Goal: Information Seeking & Learning: Check status

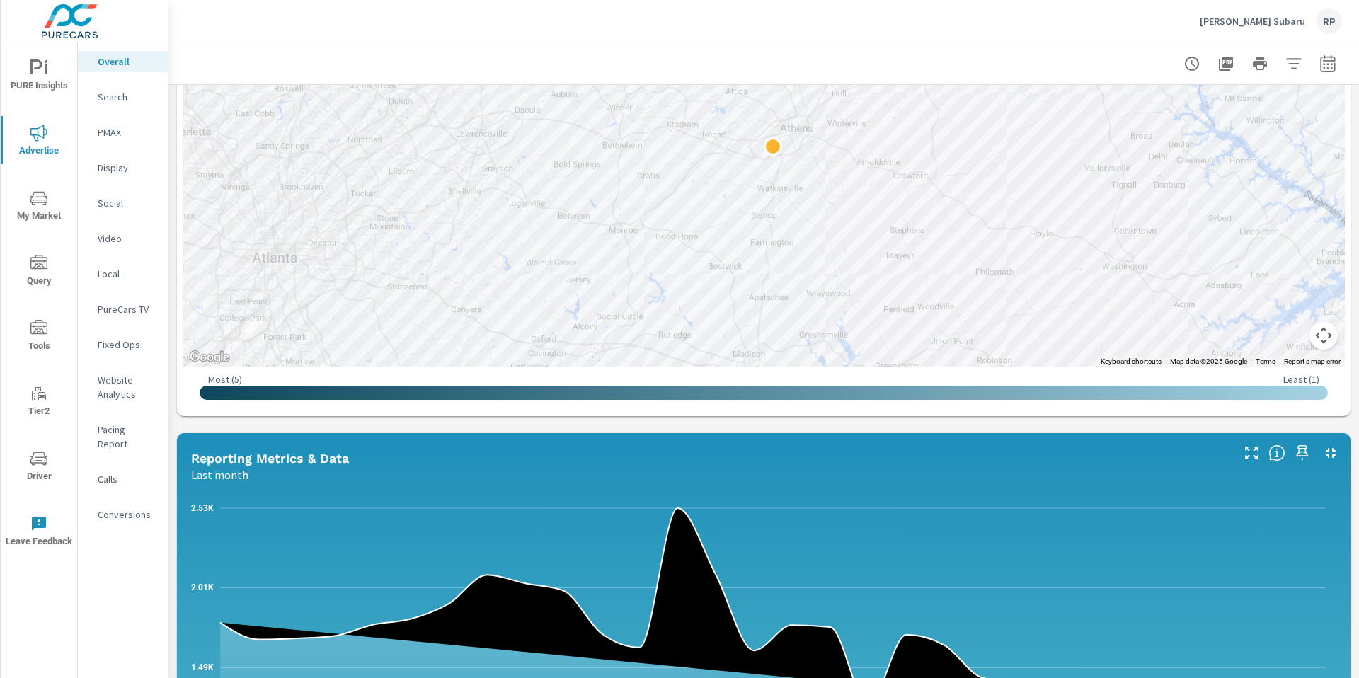
scroll to position [654, 0]
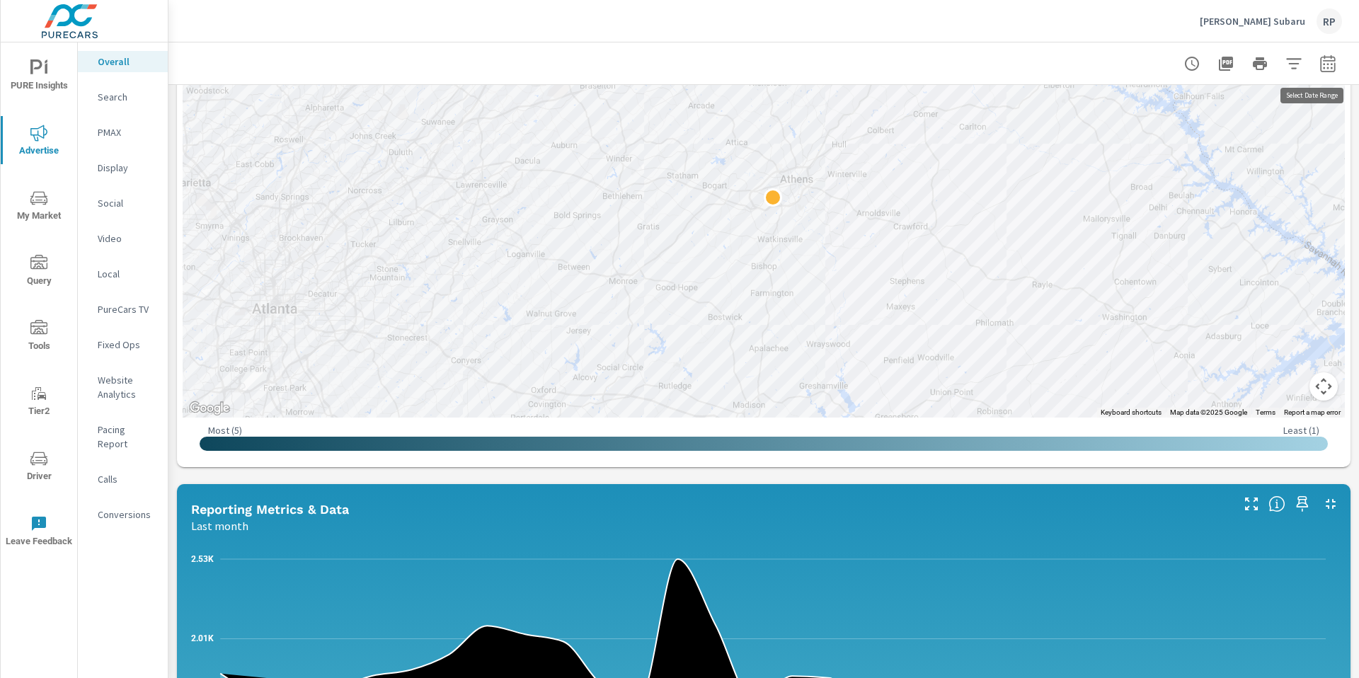
click at [1313, 67] on button "button" at bounding box center [1327, 64] width 28 height 28
select select "Last month"
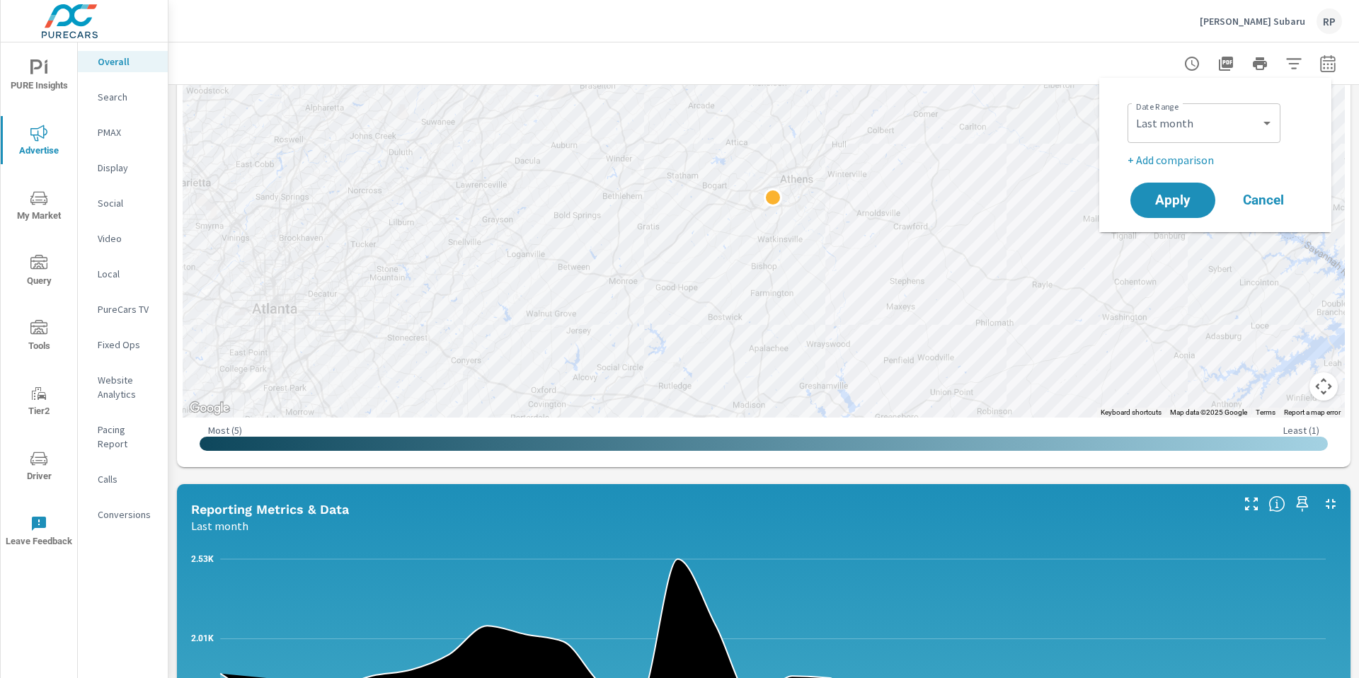
click at [1200, 165] on p "+ Add comparison" at bounding box center [1217, 159] width 181 height 17
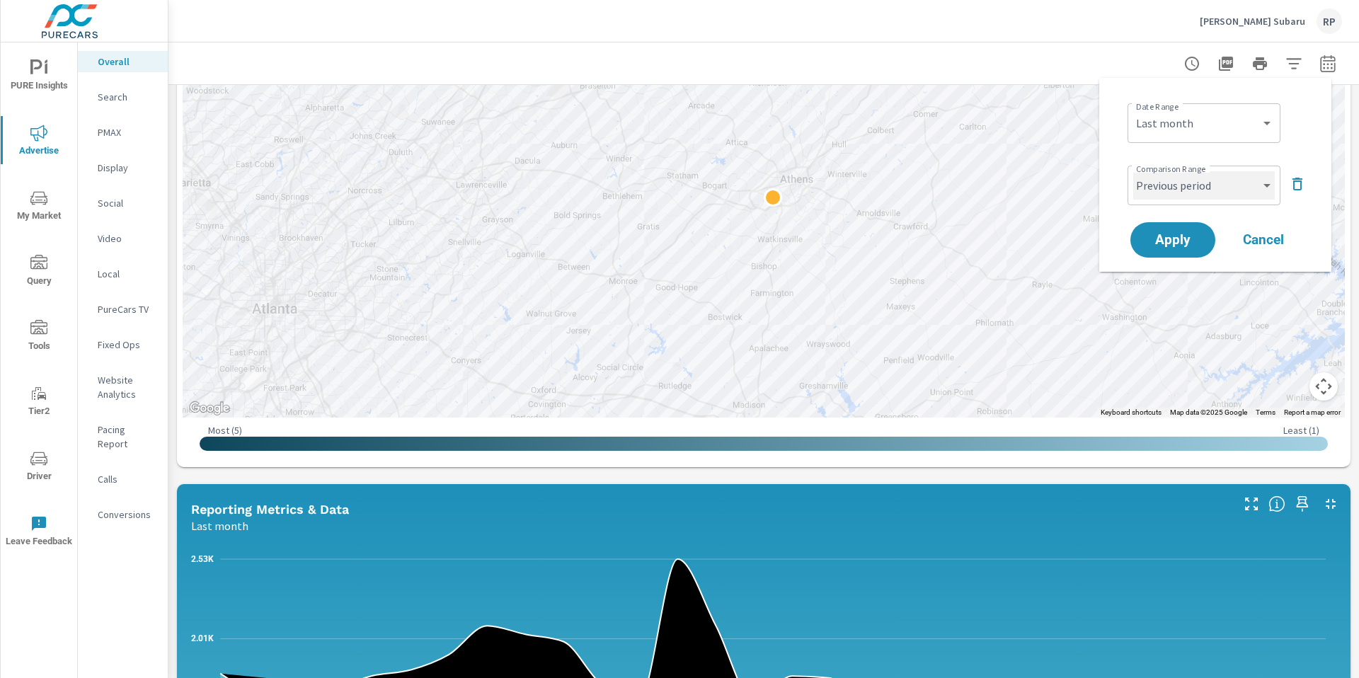
click at [1194, 181] on select "Custom Previous period Previous month Previous year" at bounding box center [1204, 185] width 142 height 28
click at [1133, 171] on select "Custom Previous period Previous month Previous year" at bounding box center [1204, 185] width 142 height 28
select select "Previous month"
click at [1180, 234] on span "Apply" at bounding box center [1173, 240] width 58 height 13
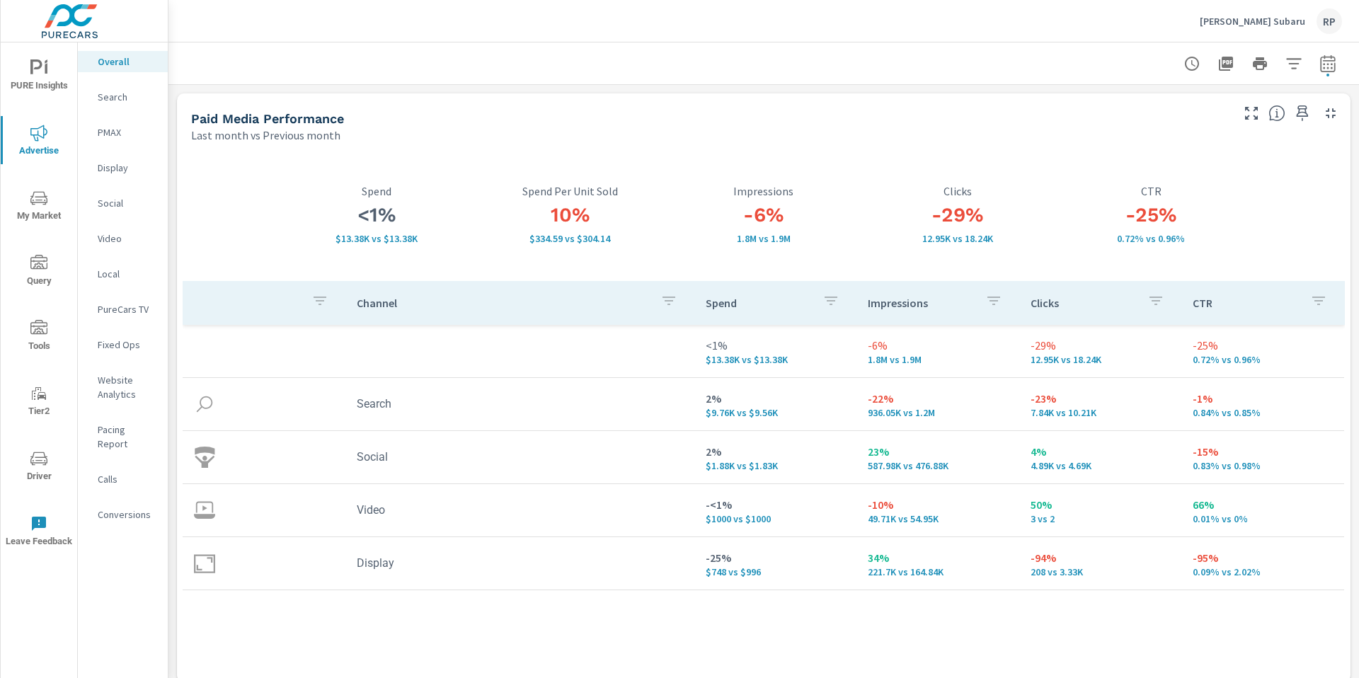
click at [130, 507] on p "Conversions" at bounding box center [127, 514] width 59 height 14
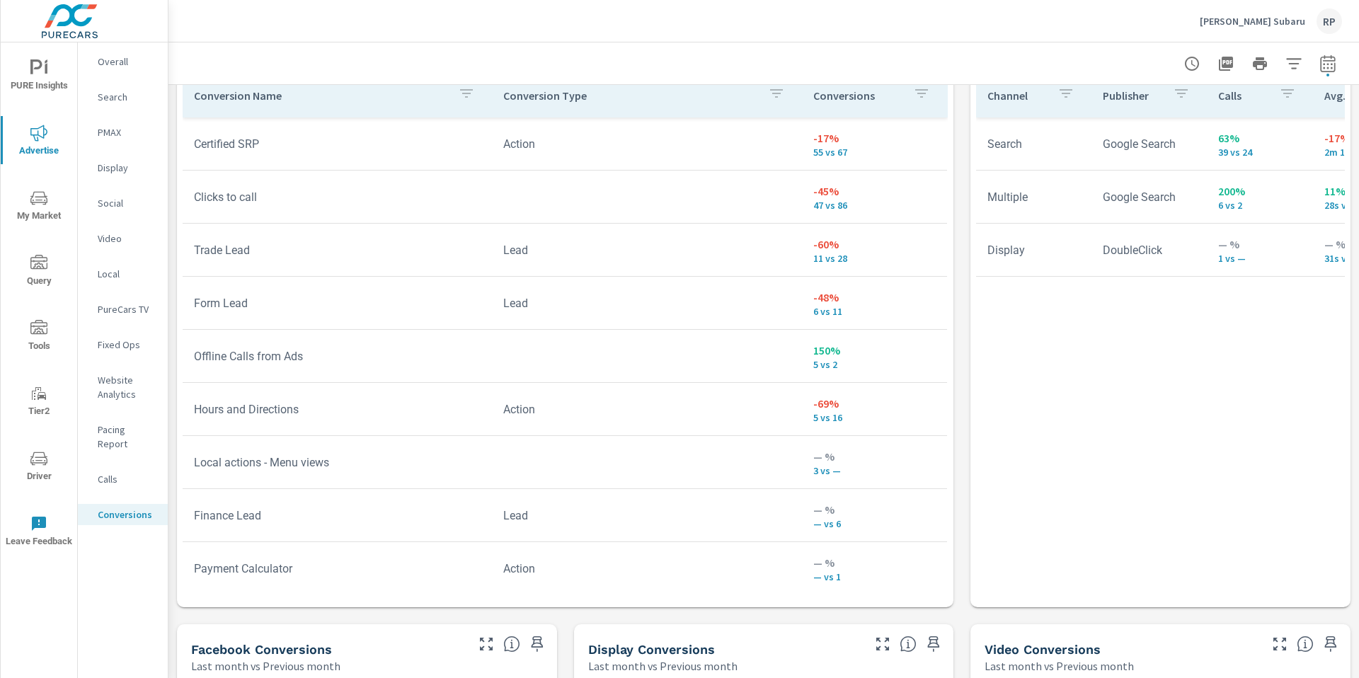
scroll to position [805, 0]
